Goal: Book appointment/travel/reservation

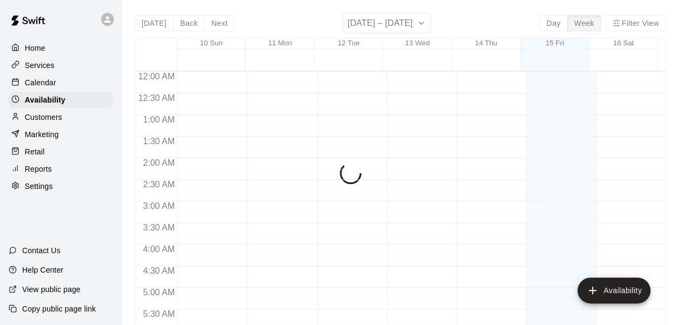
scroll to position [623, 0]
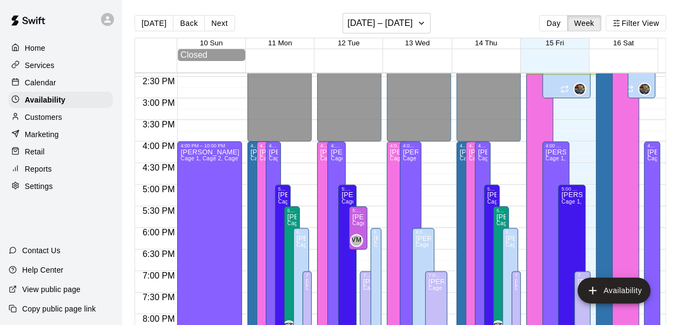
click at [46, 79] on p "Calendar" at bounding box center [40, 82] width 31 height 11
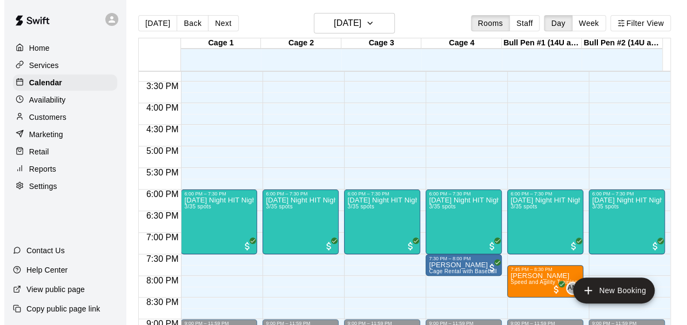
scroll to position [682, 0]
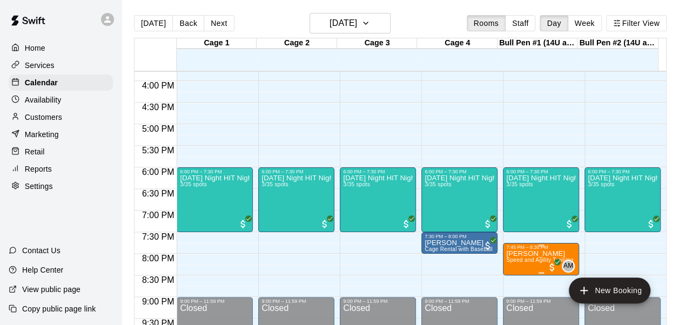
click at [517, 261] on span "Speed and Agility Training" at bounding box center [539, 260] width 67 height 6
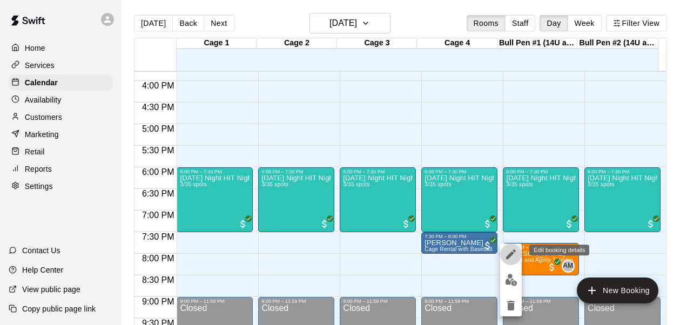
click at [508, 255] on icon "edit" at bounding box center [511, 255] width 10 height 10
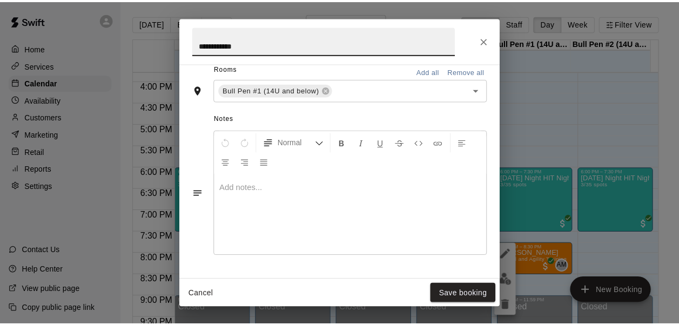
scroll to position [261, 0]
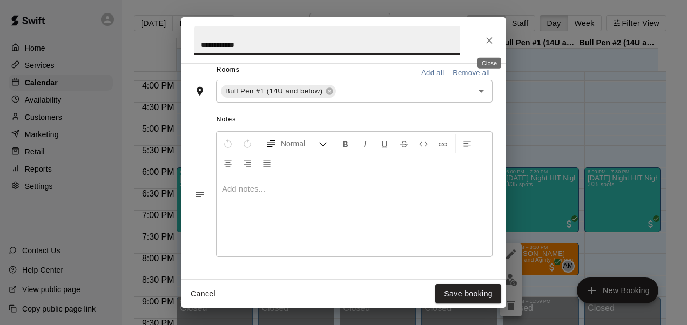
click at [489, 43] on icon "Close" at bounding box center [489, 40] width 11 height 11
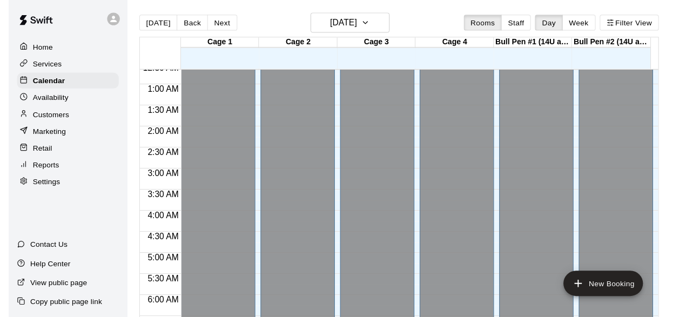
scroll to position [0, 0]
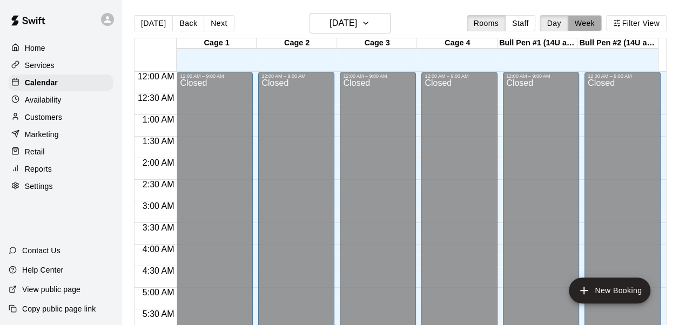
click at [587, 25] on button "Week" at bounding box center [585, 23] width 34 height 16
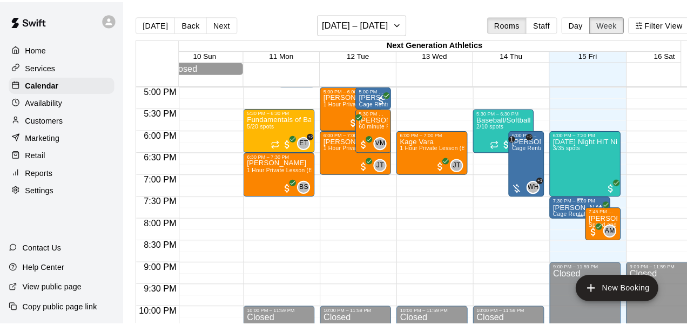
scroll to position [736, 12]
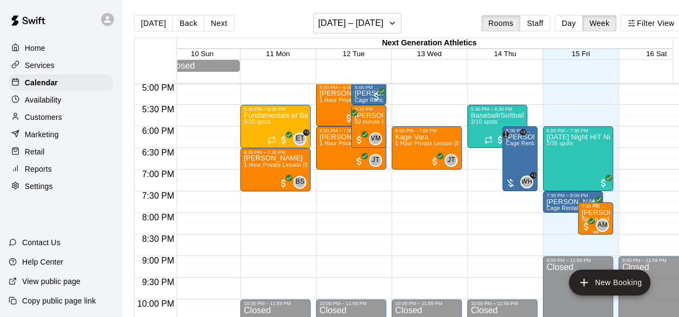
click at [585, 213] on p "[PERSON_NAME]" at bounding box center [595, 213] width 29 height 0
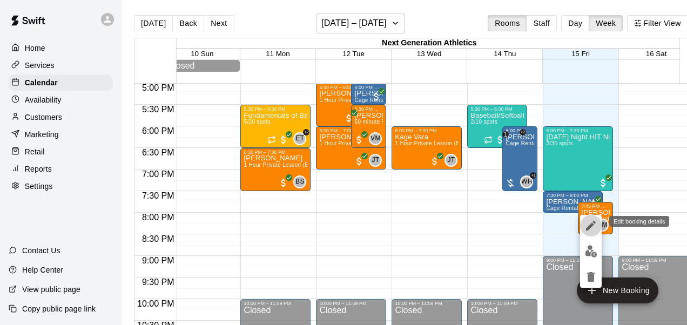
click at [592, 225] on icon "edit" at bounding box center [591, 226] width 10 height 10
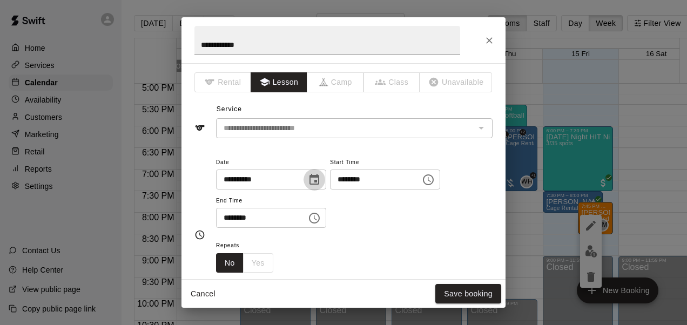
click at [319, 177] on icon "Choose date, selected date is Aug 15, 2025" at bounding box center [314, 179] width 10 height 11
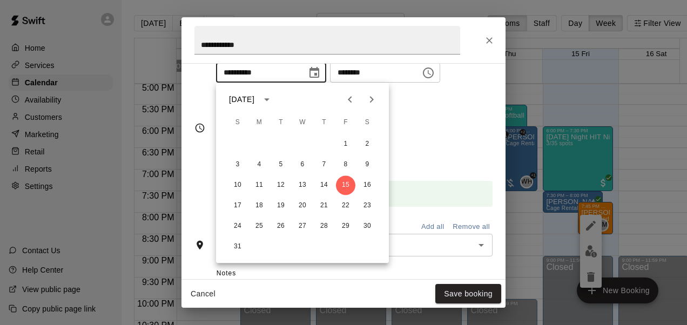
scroll to position [107, 0]
click at [346, 204] on button "22" at bounding box center [345, 205] width 19 height 19
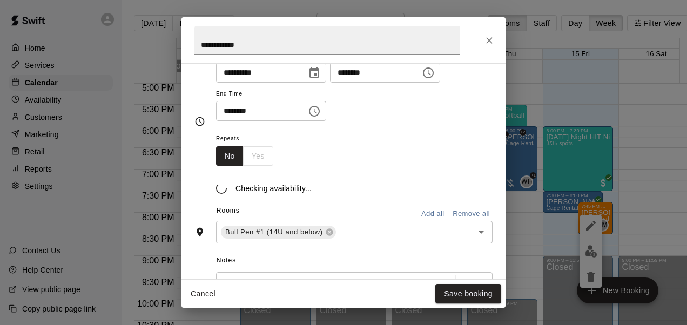
type input "**********"
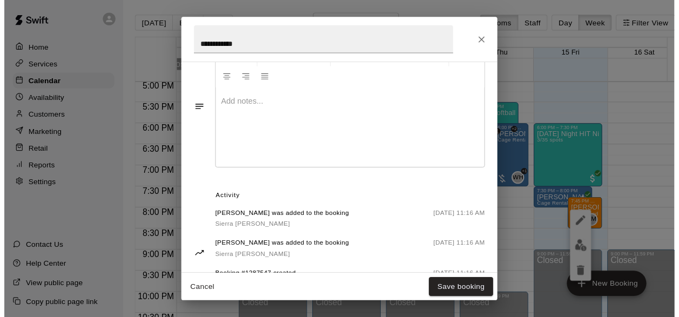
scroll to position [393, 0]
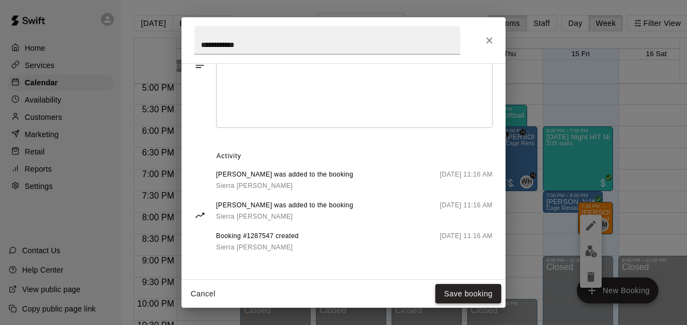
click at [457, 293] on button "Save booking" at bounding box center [468, 294] width 66 height 20
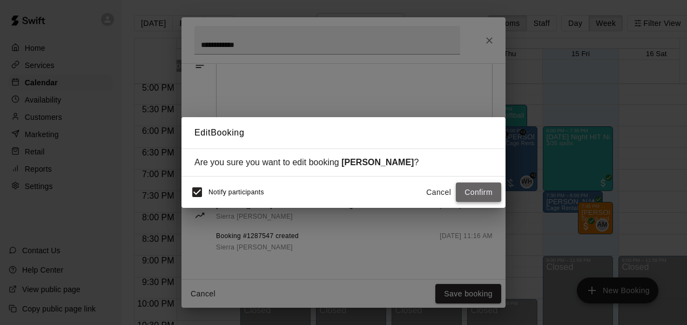
click at [470, 197] on button "Confirm" at bounding box center [478, 193] width 45 height 20
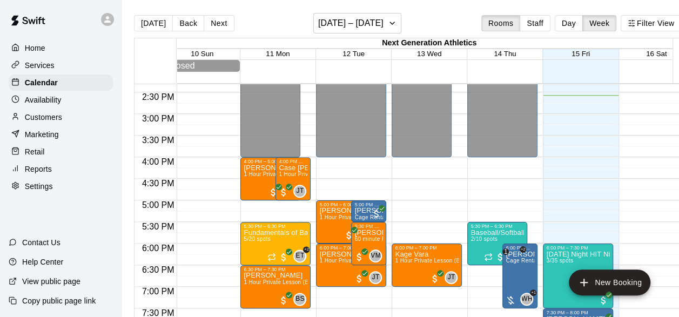
scroll to position [619, 12]
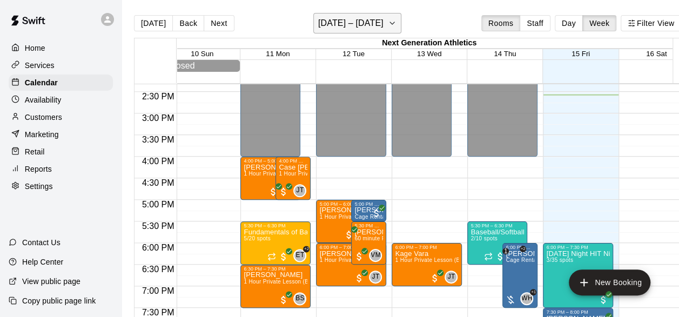
click at [379, 14] on button "[DATE] – [DATE]" at bounding box center [357, 23] width 88 height 21
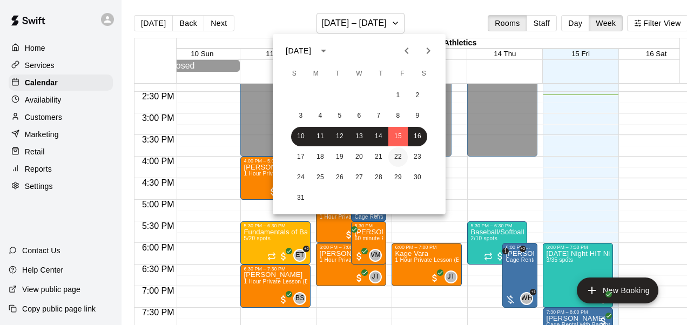
click at [398, 156] on button "22" at bounding box center [397, 156] width 19 height 19
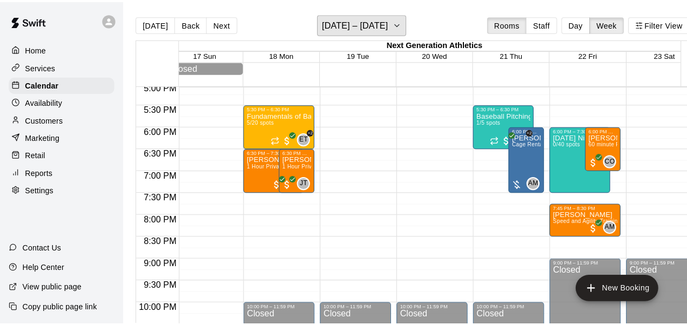
scroll to position [738, 12]
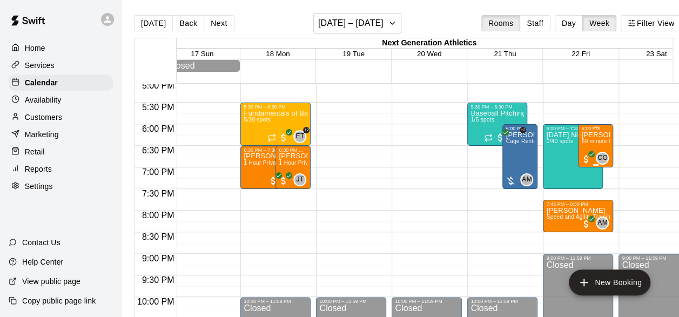
click at [598, 135] on p "[PERSON_NAME]" at bounding box center [595, 135] width 29 height 0
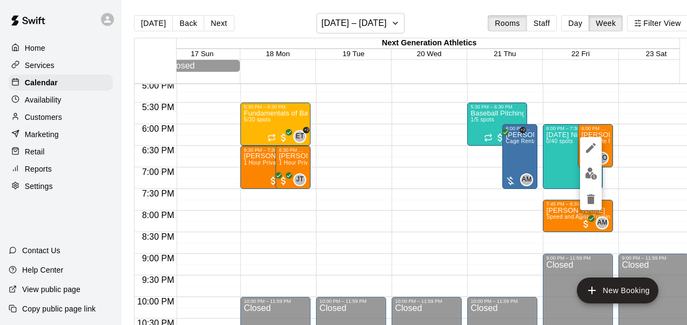
click at [594, 146] on icon "edit" at bounding box center [590, 148] width 13 height 13
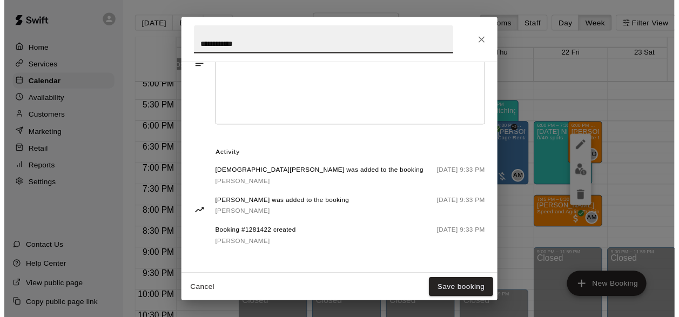
scroll to position [409, 0]
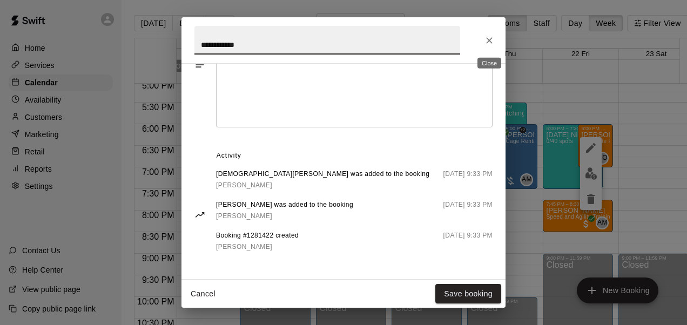
click at [486, 39] on icon "Close" at bounding box center [489, 40] width 11 height 11
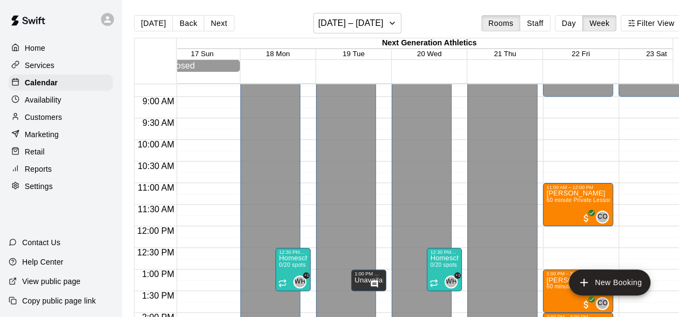
scroll to position [377, 12]
click at [587, 221] on span "All customers have paid" at bounding box center [586, 217] width 11 height 11
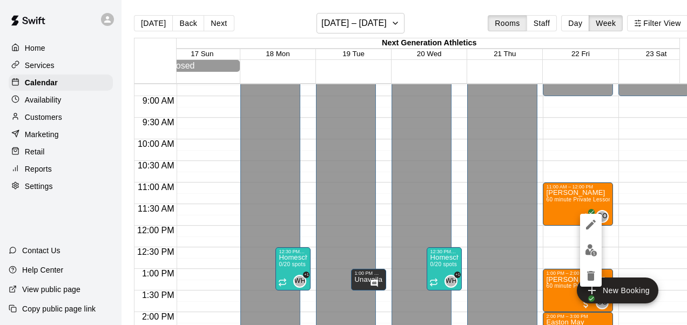
click at [649, 199] on div at bounding box center [343, 162] width 687 height 325
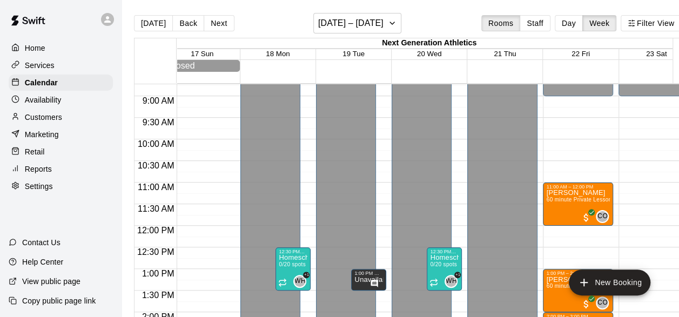
scroll to position [433, 12]
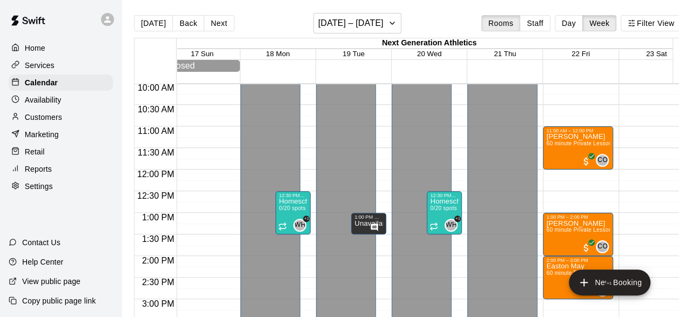
click at [649, 199] on div "12:00 AM – 9:00 AM Closed 9:00 PM – 11:59 PM Closed" at bounding box center [653, 169] width 70 height 1037
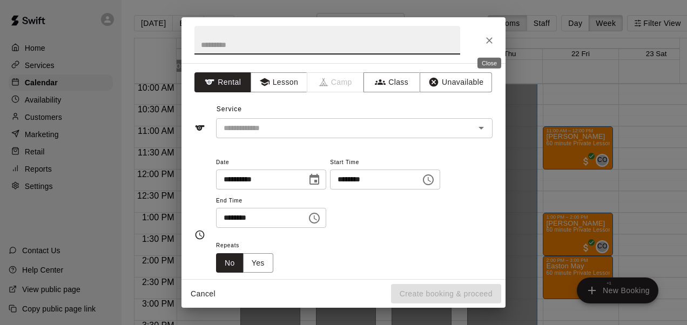
click at [487, 36] on icon "Close" at bounding box center [489, 40] width 11 height 11
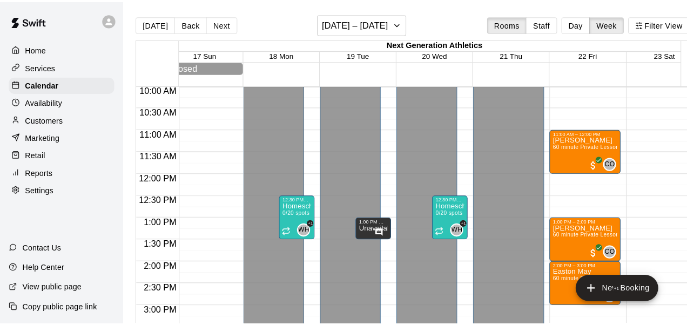
scroll to position [495, 12]
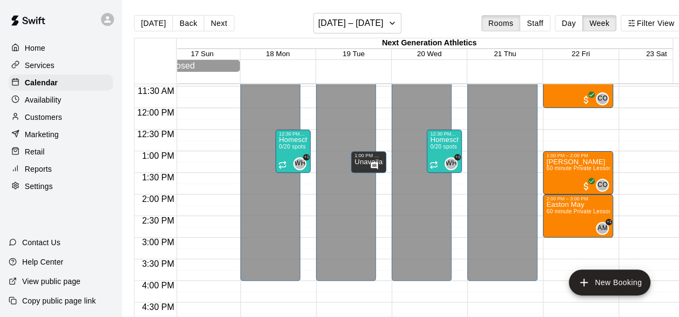
click at [626, 155] on div "12:00 AM – 9:00 AM Closed 9:00 PM – 11:59 PM Closed" at bounding box center [653, 108] width 70 height 1037
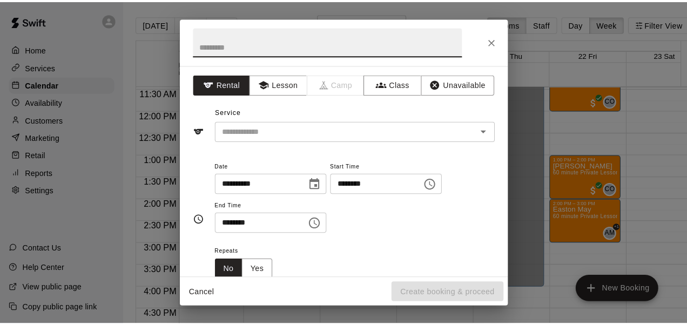
scroll to position [506, 12]
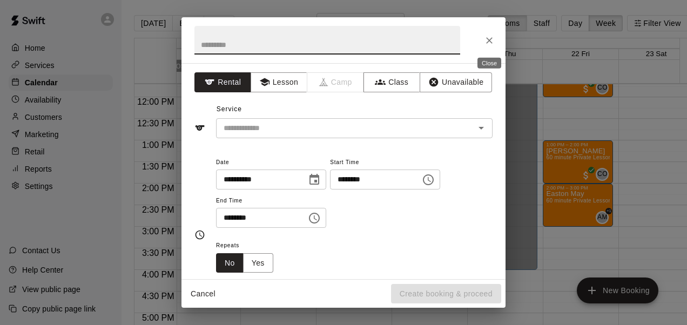
click at [486, 43] on icon "Close" at bounding box center [489, 40] width 11 height 11
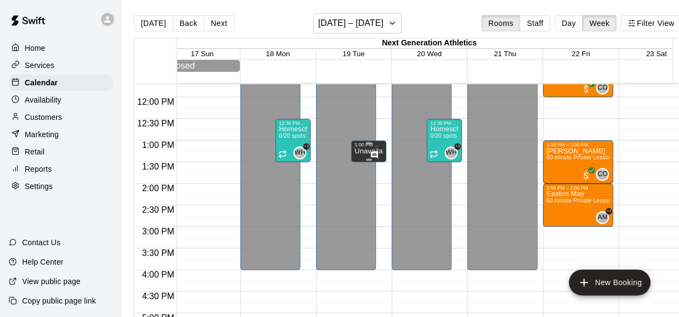
click at [358, 151] on p "Unavailable" at bounding box center [368, 151] width 29 height 0
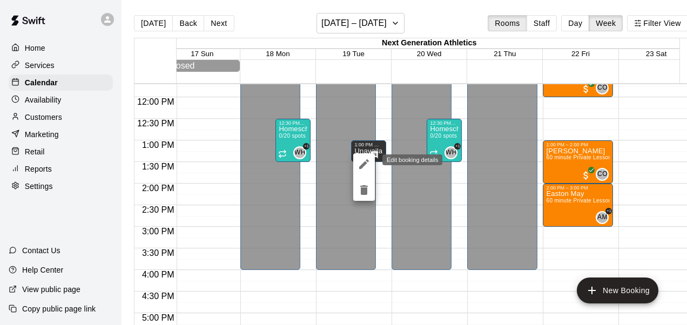
click at [362, 165] on icon "edit" at bounding box center [364, 164] width 10 height 10
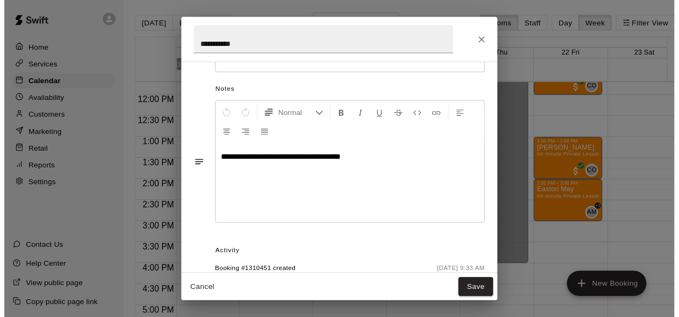
scroll to position [265, 0]
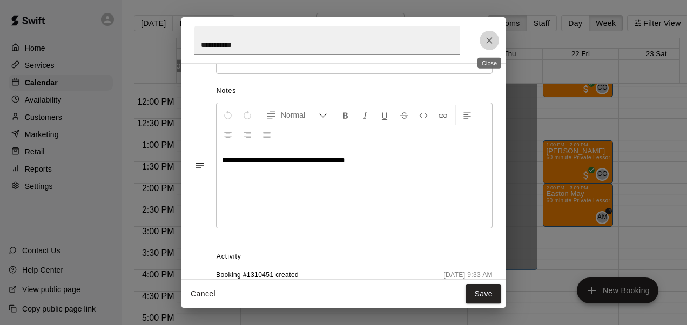
click at [489, 40] on icon "Close" at bounding box center [489, 40] width 6 height 6
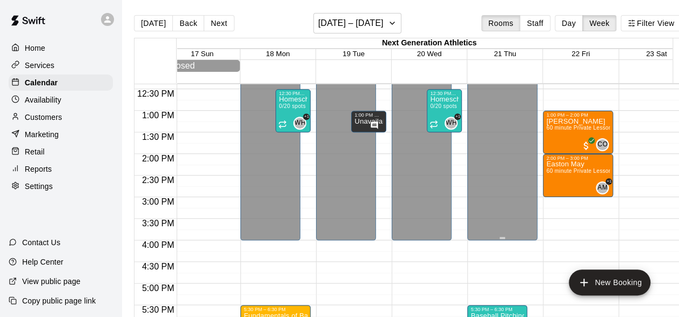
scroll to position [522, 12]
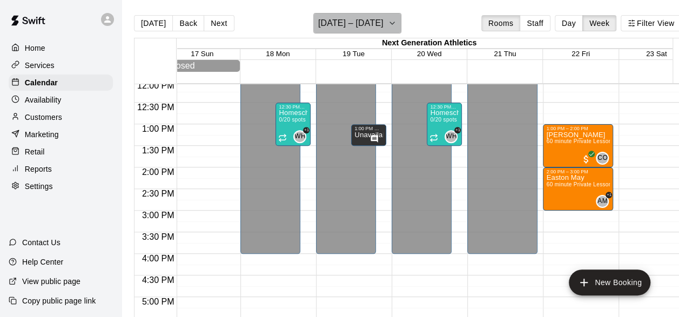
click at [373, 23] on h6 "[DATE] – [DATE]" at bounding box center [350, 23] width 65 height 15
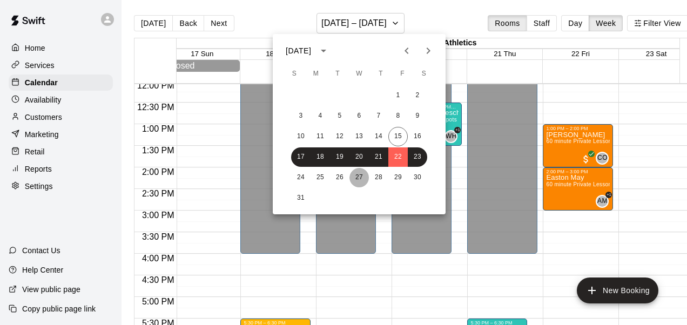
click at [366, 173] on button "27" at bounding box center [358, 177] width 19 height 19
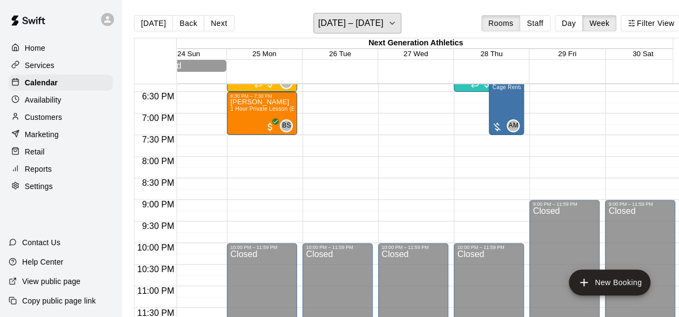
scroll to position [793, 25]
click at [345, 19] on h6 "[DATE] – [DATE]" at bounding box center [350, 23] width 65 height 15
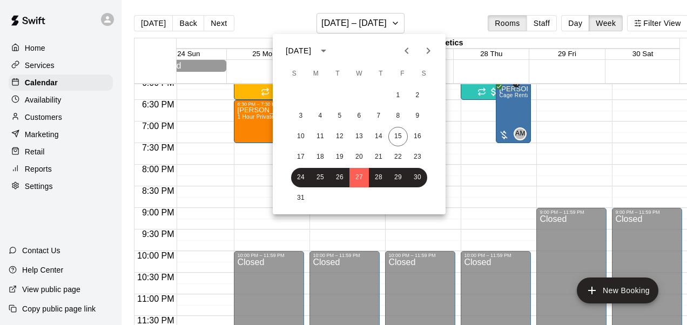
click at [349, 132] on div "10 11 12 13 14 15 16" at bounding box center [359, 136] width 173 height 19
click at [395, 134] on button "15" at bounding box center [397, 136] width 19 height 19
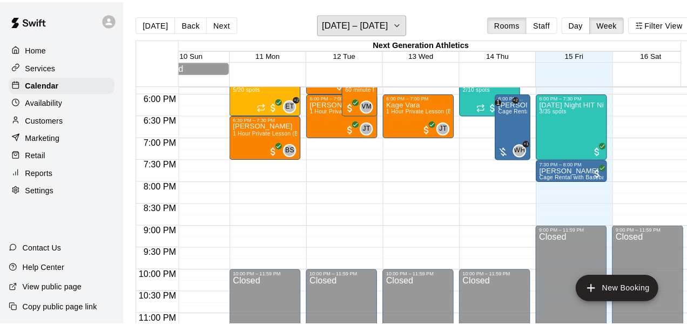
scroll to position [771, 25]
